Goal: Information Seeking & Learning: Learn about a topic

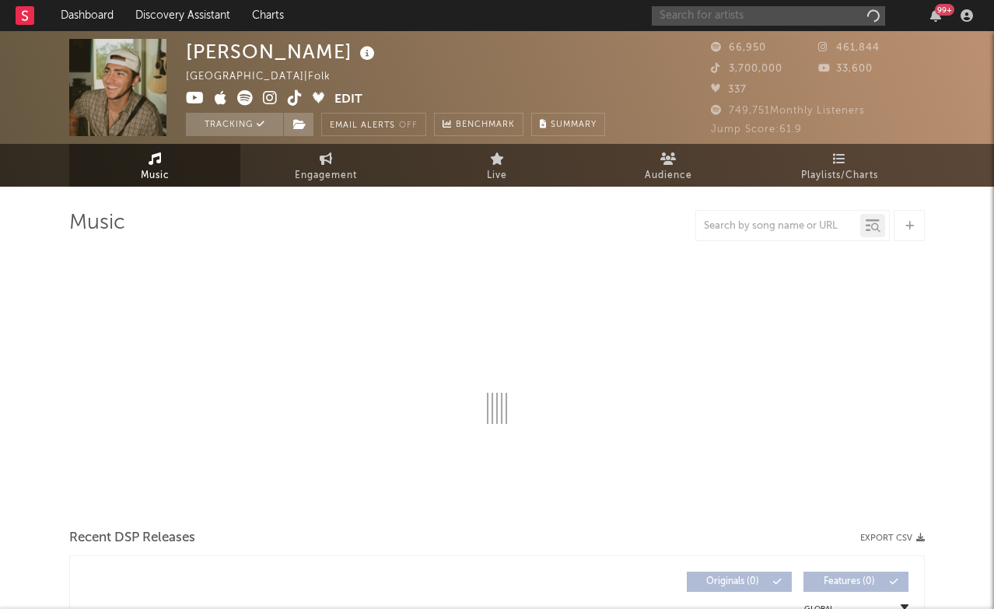
click at [740, 13] on input "text" at bounding box center [768, 15] width 233 height 19
type input "bash"
select select "6m"
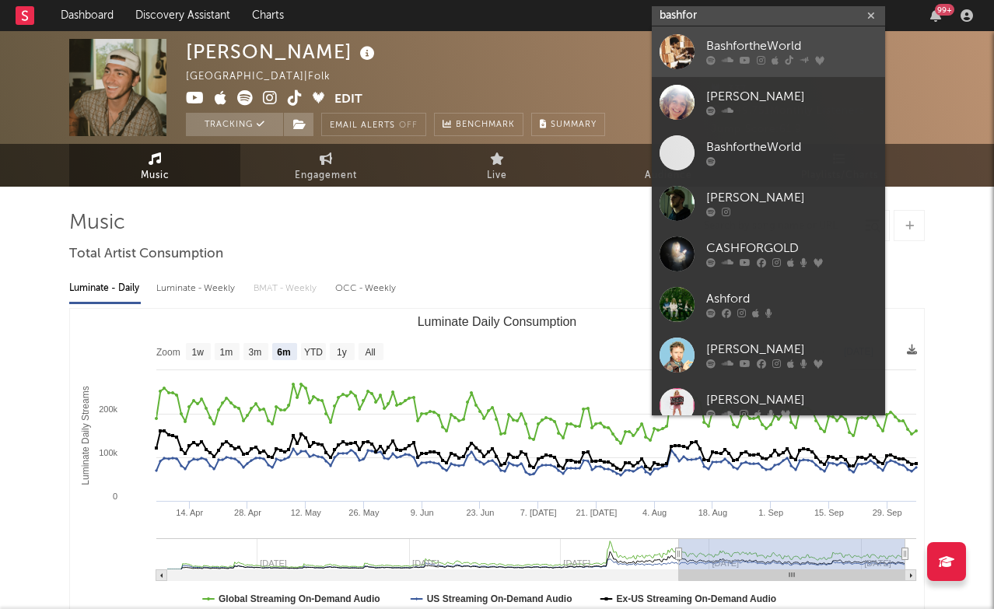
type input "bashfor"
click at [758, 47] on div "BashfortheWorld" at bounding box center [791, 46] width 171 height 19
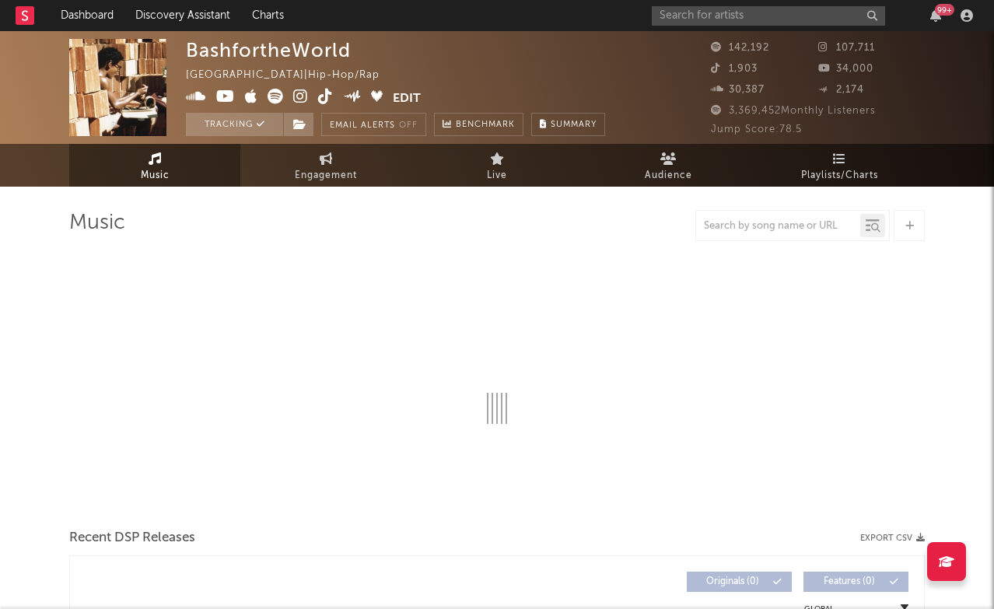
select select "6m"
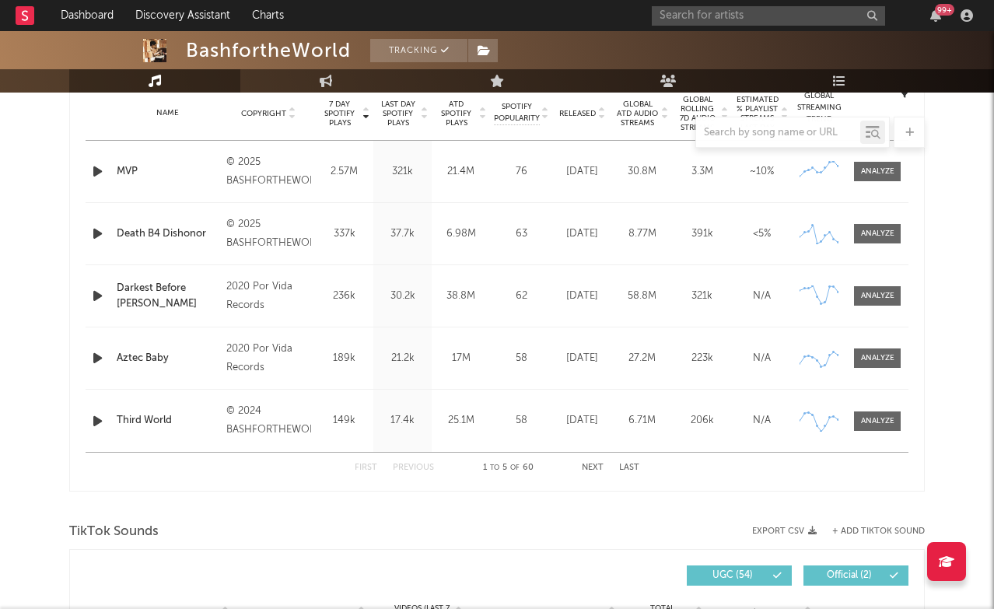
scroll to position [636, 0]
click at [866, 231] on div at bounding box center [877, 234] width 33 height 12
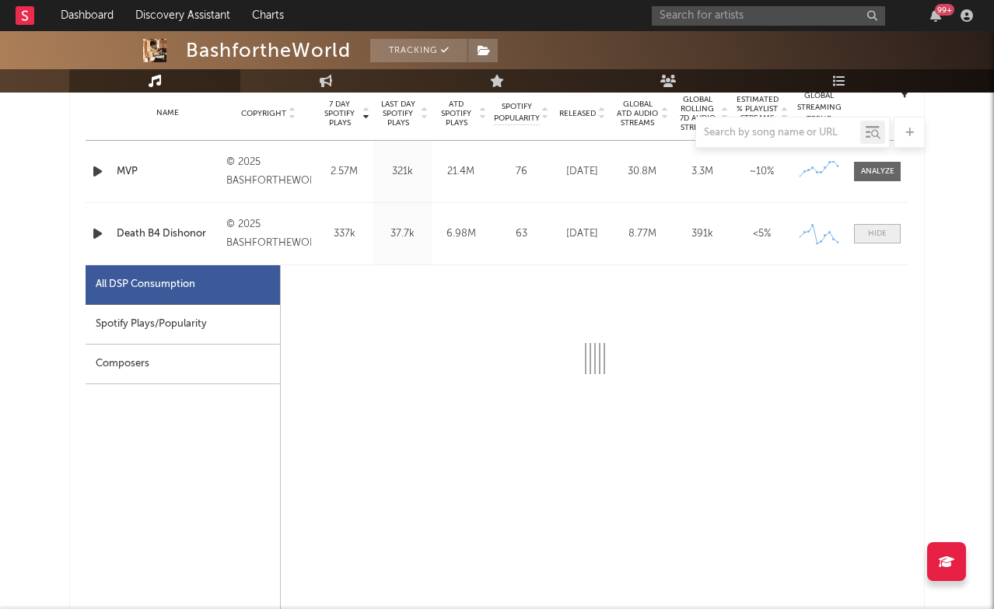
select select "1w"
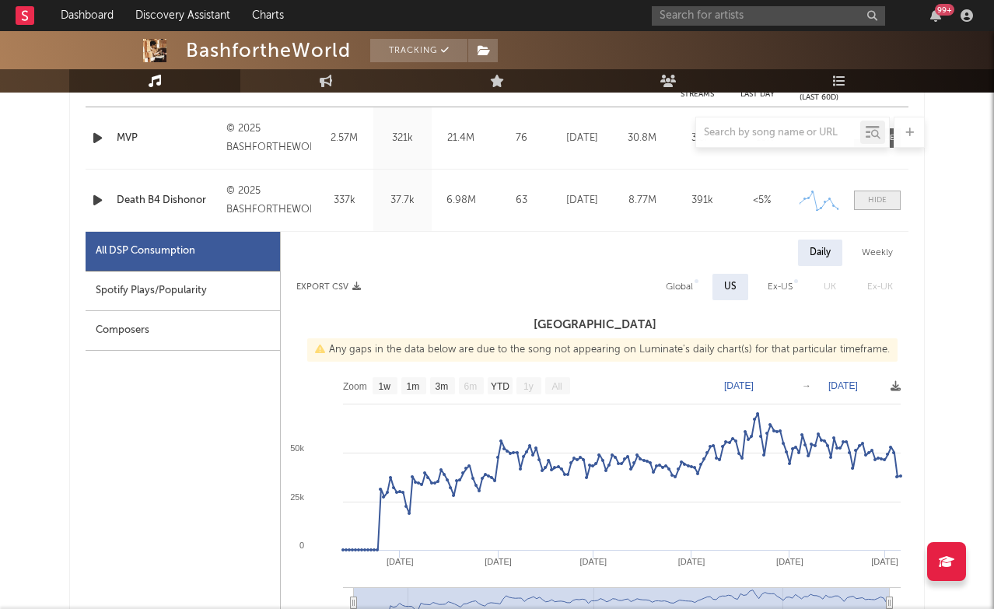
scroll to position [670, 0]
